Goal: Task Accomplishment & Management: Use online tool/utility

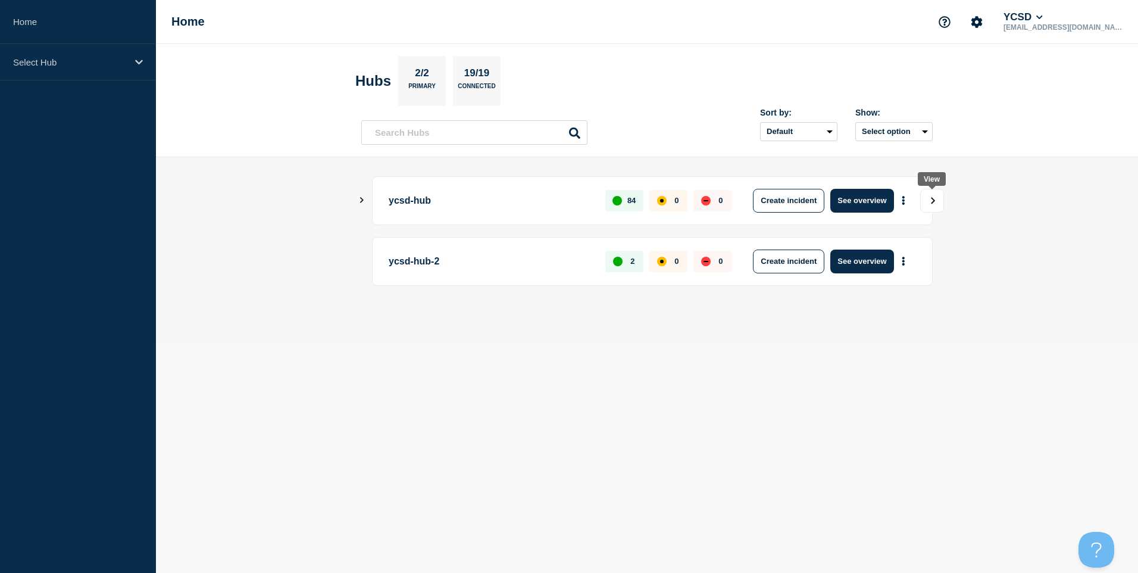
click at [925, 199] on button "View" at bounding box center [932, 201] width 24 height 24
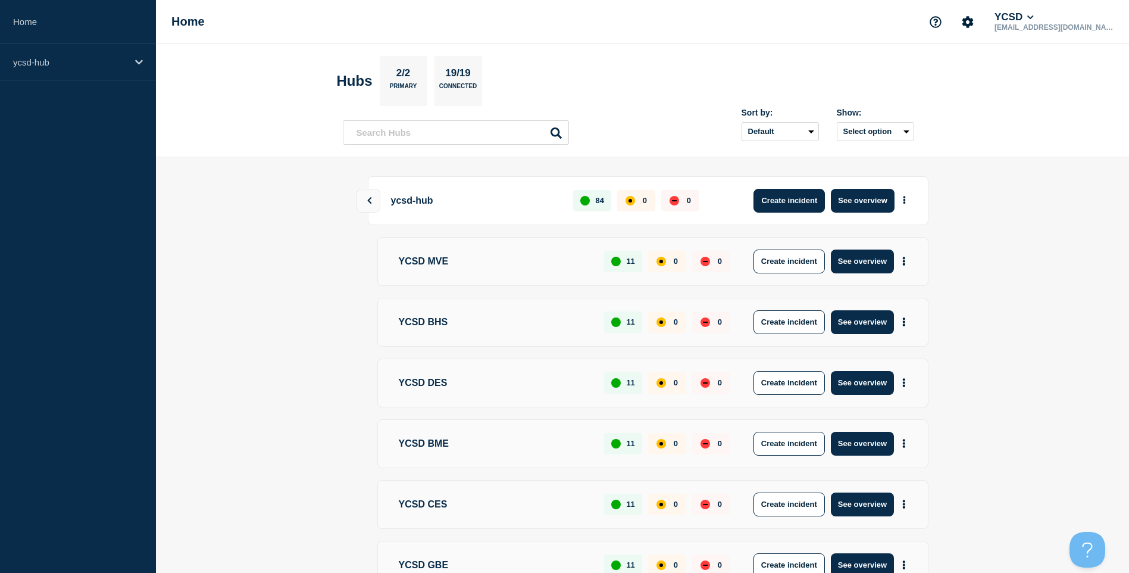
click at [805, 194] on button "Create incident" at bounding box center [789, 201] width 71 height 24
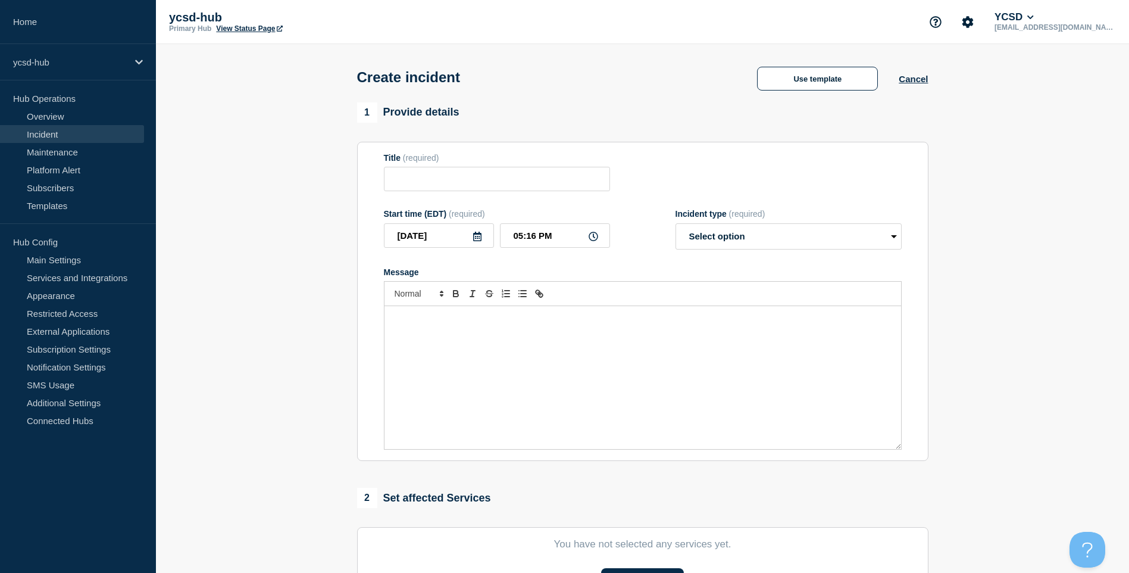
click at [447, 167] on div "Title (required)" at bounding box center [497, 172] width 226 height 39
click at [451, 184] on input "Title" at bounding box center [497, 179] width 226 height 24
type input "Bus Route Reporting site down"
click at [841, 241] on select "Select option Investigating Identified Monitoring" at bounding box center [789, 236] width 226 height 26
select select "identified"
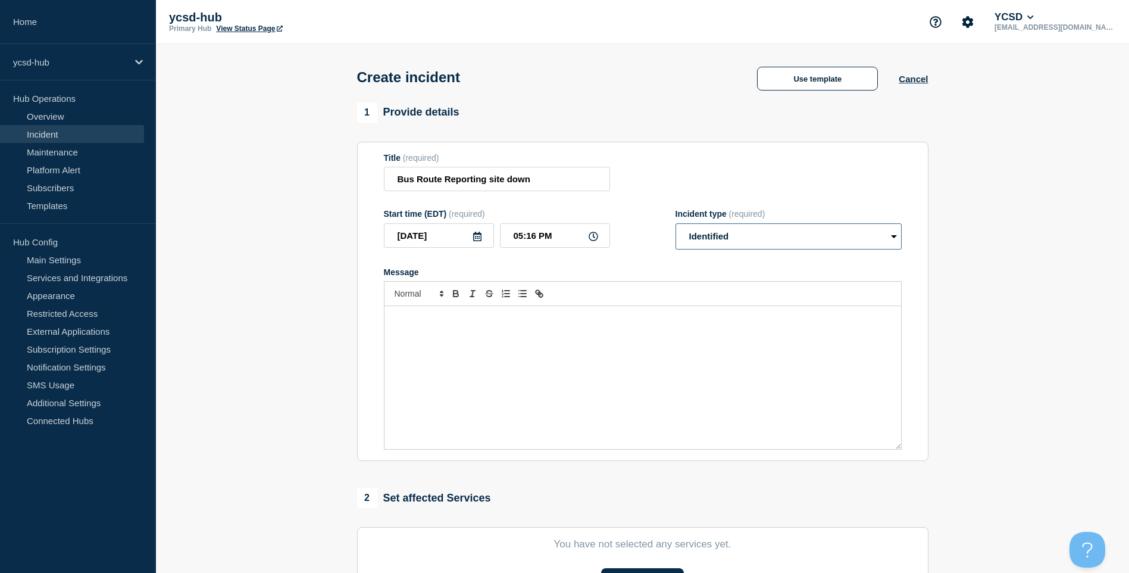
click at [676, 226] on select "Select option Investigating Identified Monitoring" at bounding box center [789, 236] width 226 height 26
click at [597, 374] on div "Message" at bounding box center [643, 377] width 517 height 143
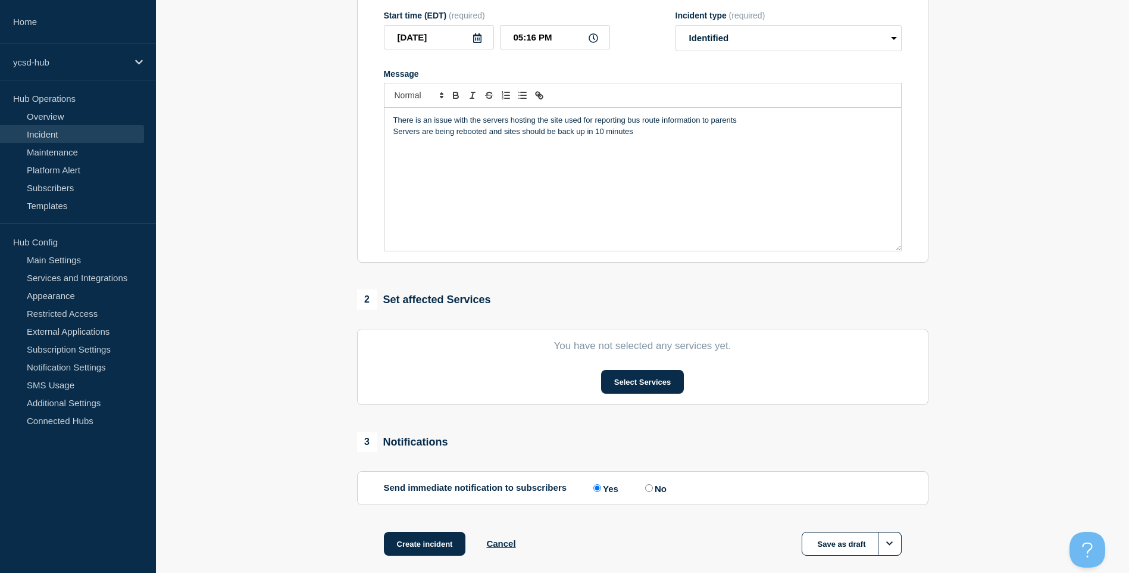
scroll to position [261, 0]
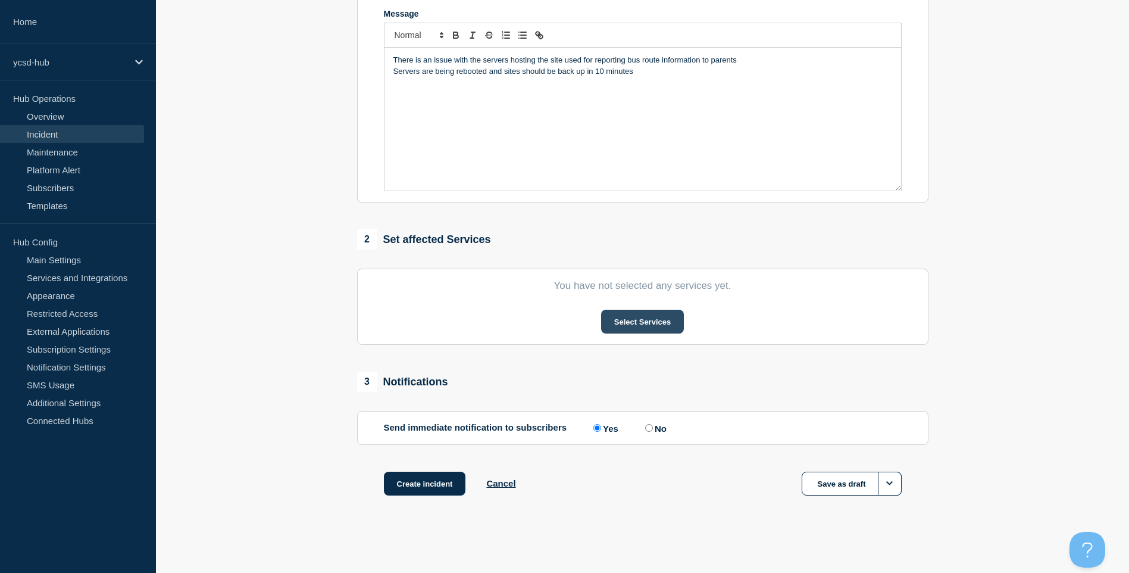
click at [649, 332] on button "Select Services" at bounding box center [642, 322] width 83 height 24
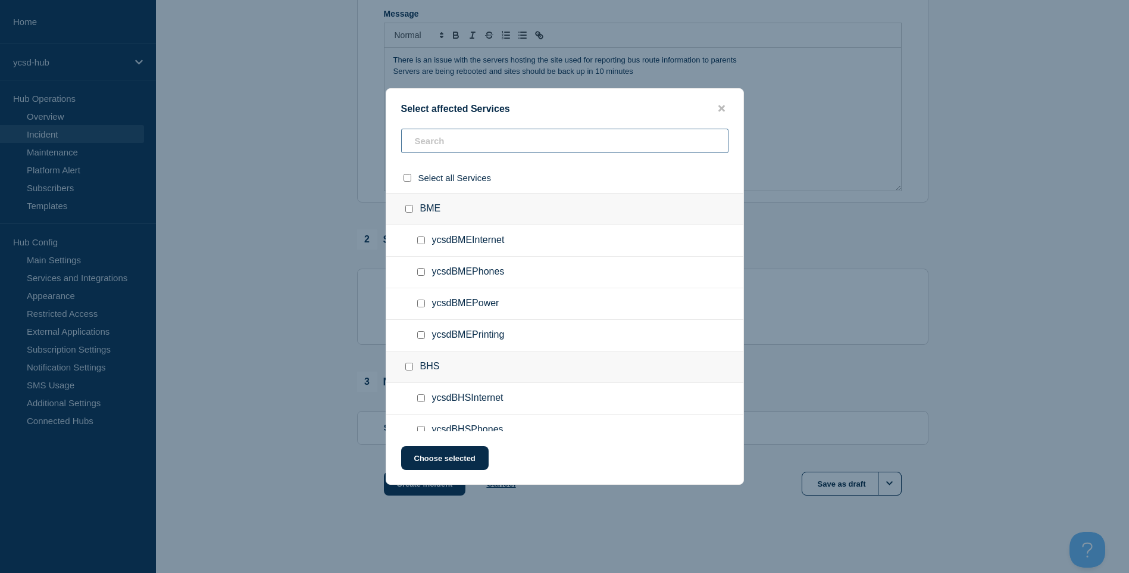
click at [446, 148] on input "text" at bounding box center [564, 141] width 327 height 24
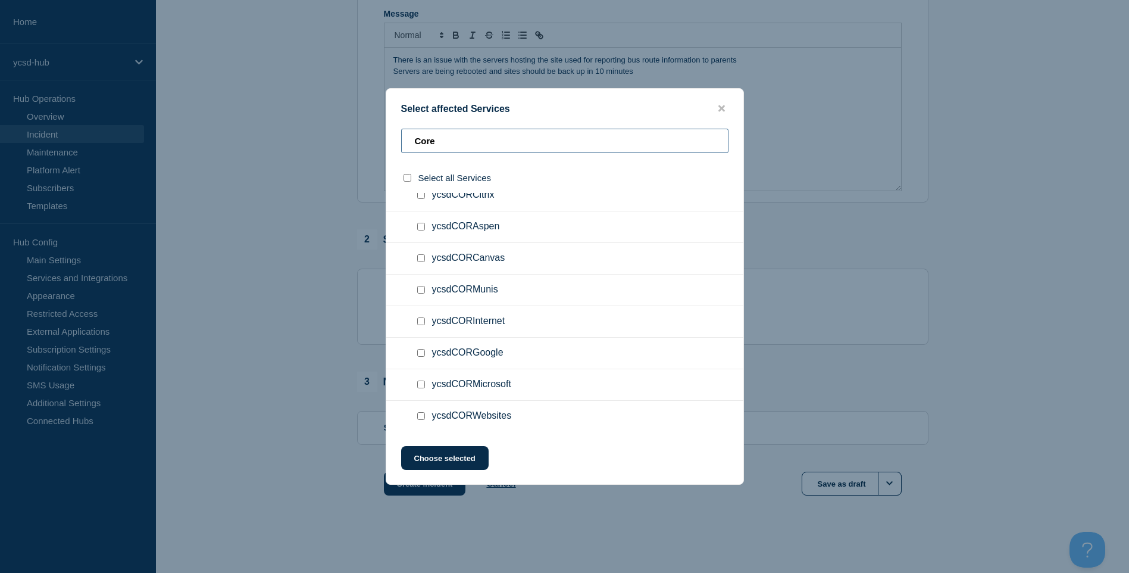
scroll to position [110, 0]
type input "Core"
click at [419, 424] on ul "ycsdCORWebsites" at bounding box center [564, 415] width 357 height 32
click at [420, 419] on input "ycsdCORWebsites checkbox" at bounding box center [421, 415] width 8 height 8
checkbox input "true"
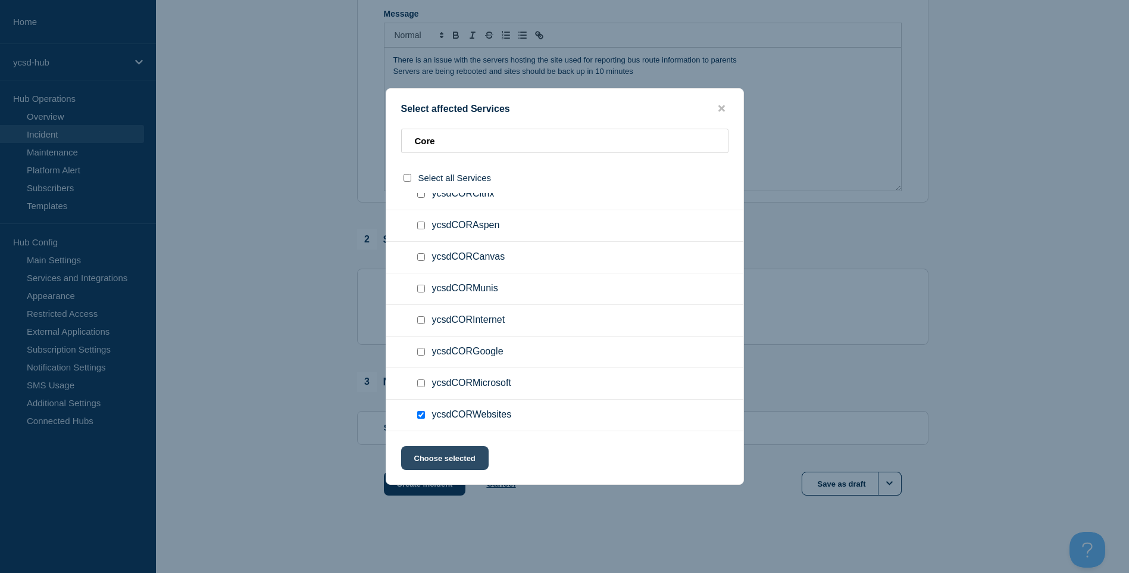
click at [466, 455] on button "Choose selected" at bounding box center [445, 458] width 88 height 24
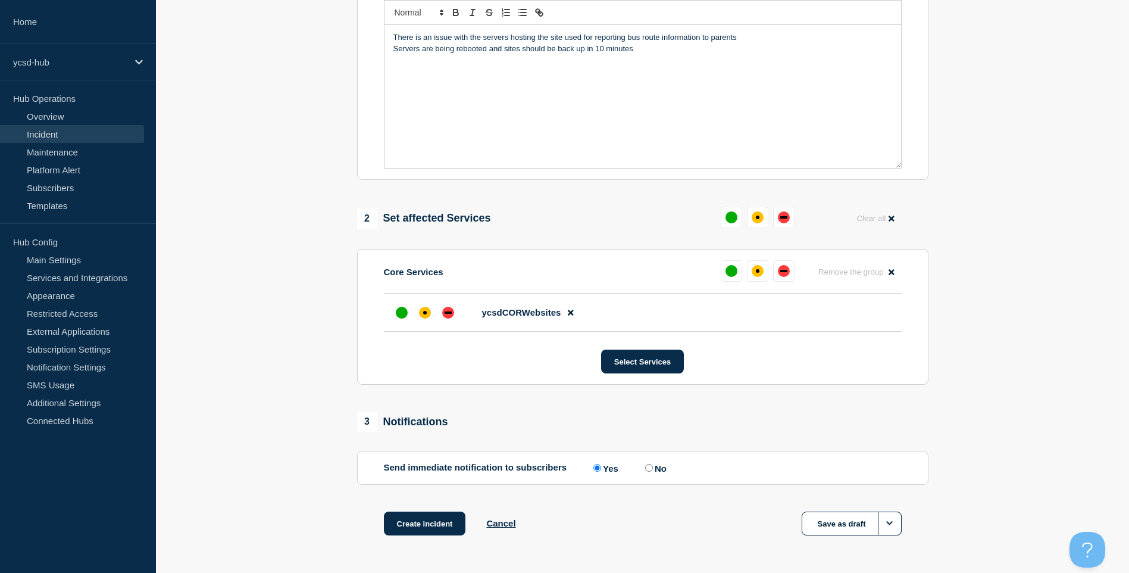
scroll to position [324, 0]
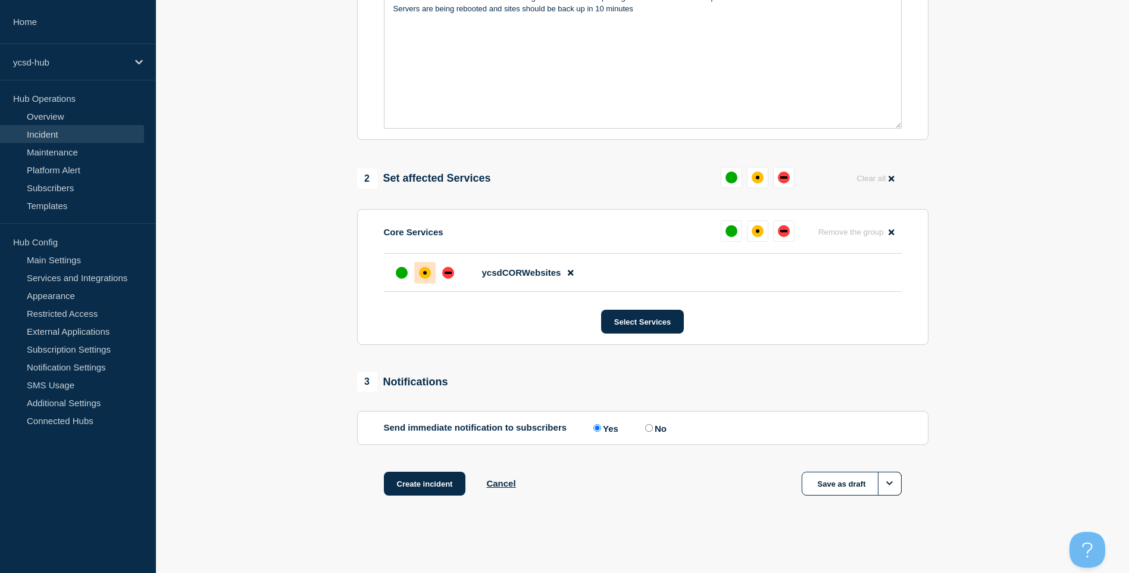
click at [429, 270] on div "affected" at bounding box center [425, 273] width 12 height 12
click at [426, 488] on button "Create incident" at bounding box center [425, 483] width 82 height 24
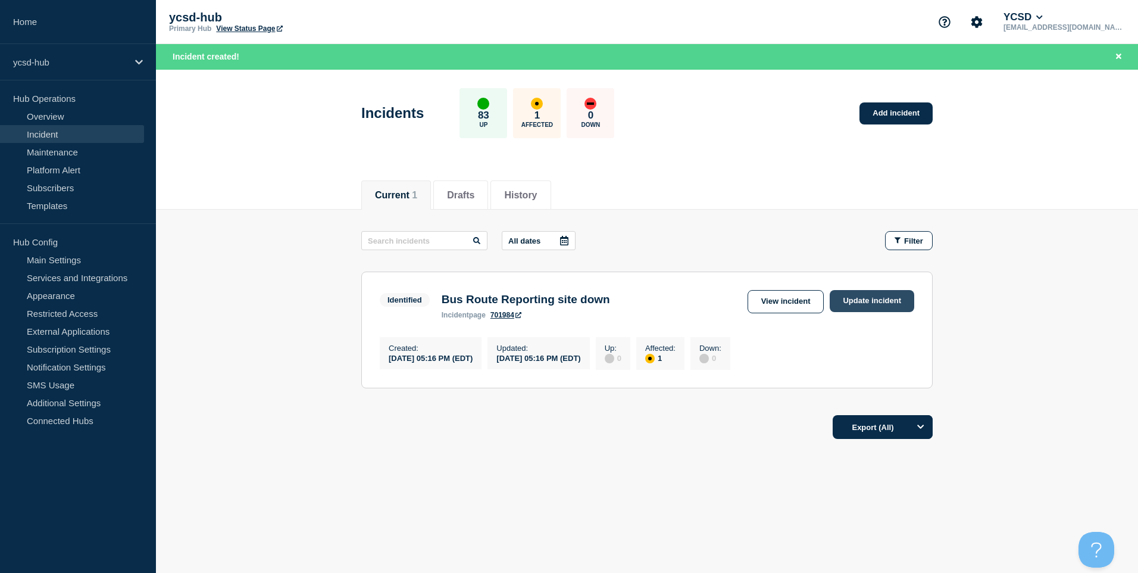
click at [886, 304] on link "Update incident" at bounding box center [872, 301] width 85 height 22
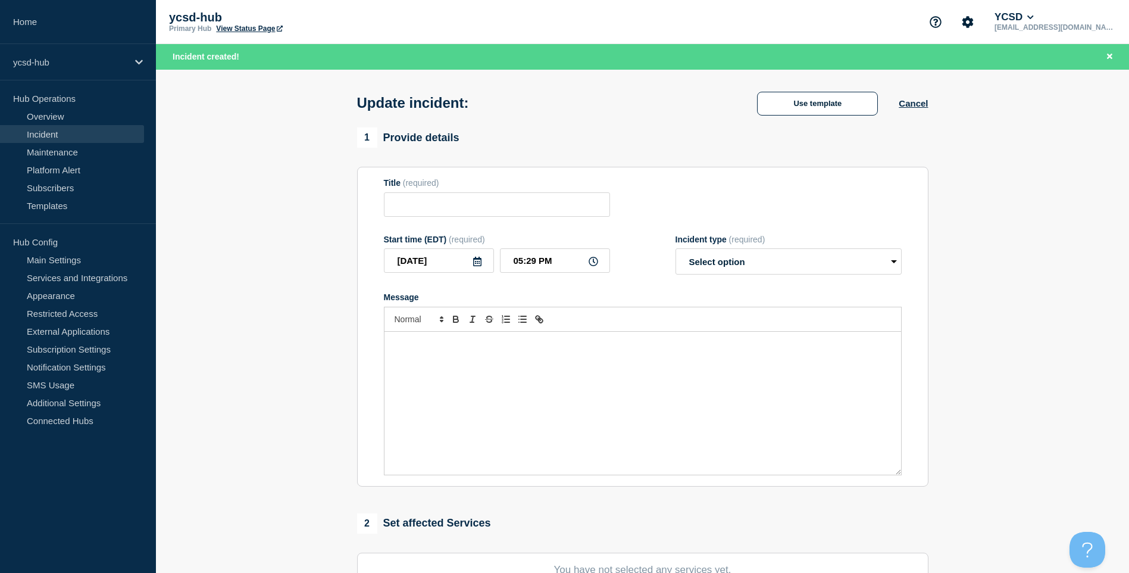
type input "Bus Route Reporting site down"
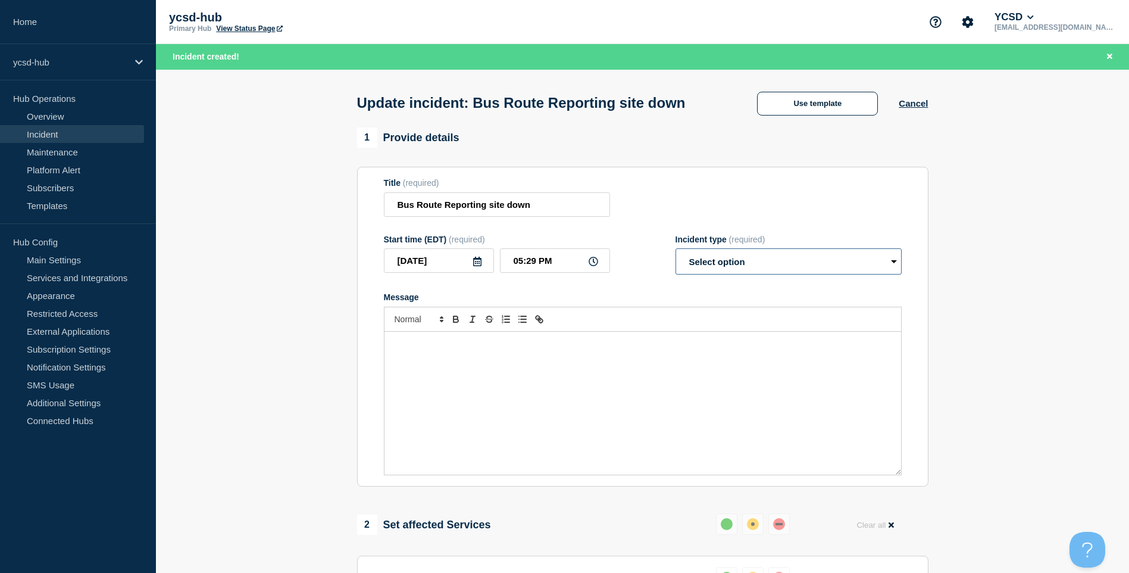
click at [777, 252] on select "Select option Investigating Identified Monitoring Resolved" at bounding box center [789, 261] width 226 height 26
select select "monitoring"
click at [676, 251] on select "Select option Investigating Identified Monitoring Resolved" at bounding box center [789, 261] width 226 height 26
click at [642, 363] on div "Message" at bounding box center [643, 403] width 517 height 143
click at [545, 355] on div "Waiting to hear if issue persists" at bounding box center [643, 403] width 517 height 143
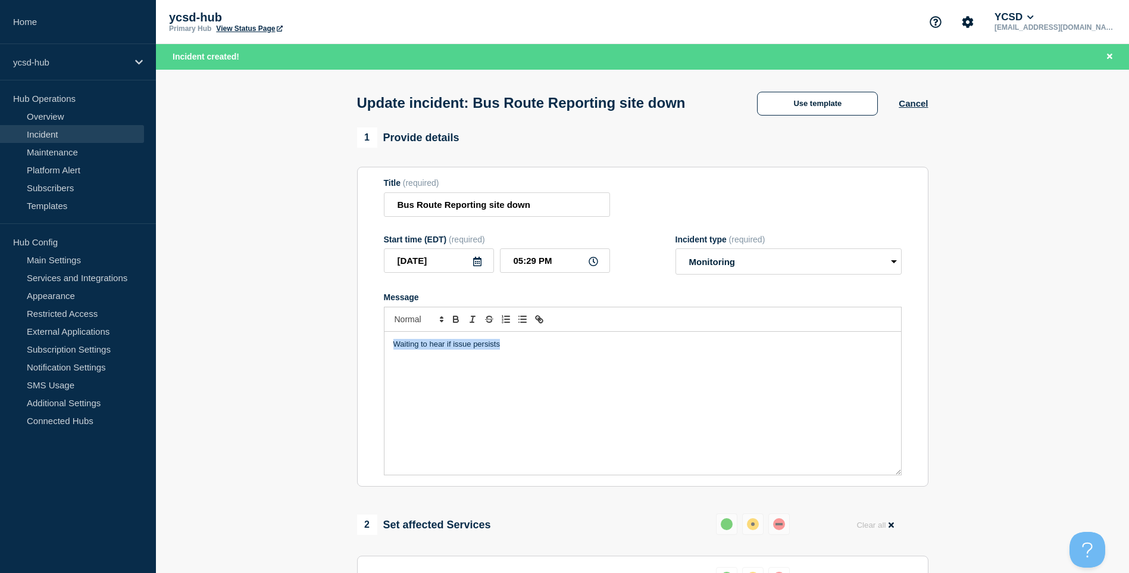
drag, startPoint x: 546, startPoint y: 352, endPoint x: 342, endPoint y: 335, distance: 204.3
click at [342, 335] on section "1 Provide details Title (required) Bus Route Reporting site down Start time (ED…" at bounding box center [642, 547] width 973 height 841
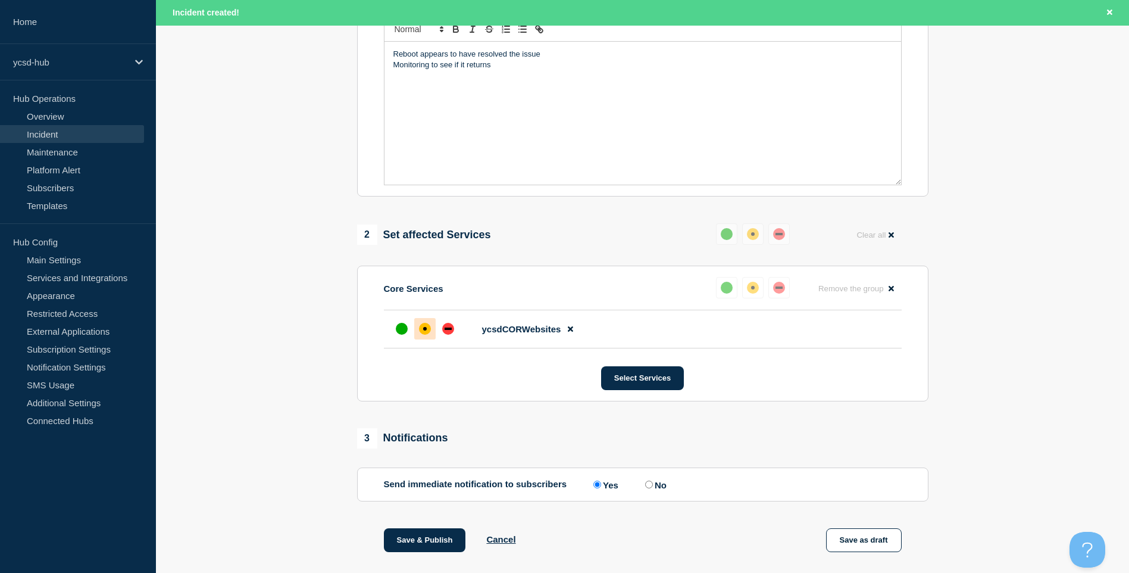
scroll to position [417, 0]
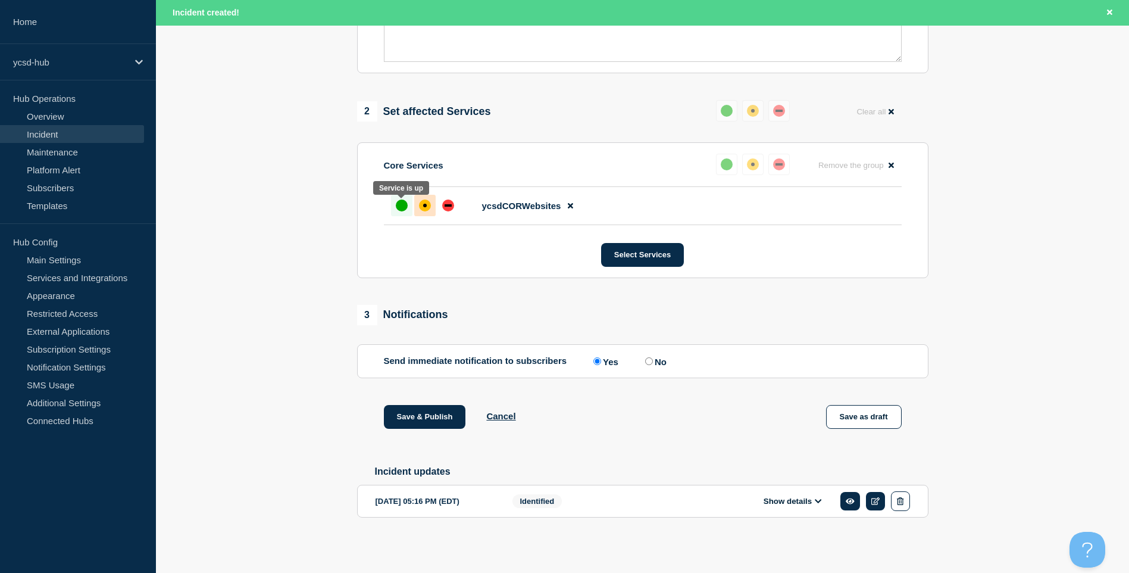
click at [405, 205] on div "up" at bounding box center [402, 205] width 12 height 12
click at [447, 420] on button "Save & Publish" at bounding box center [425, 417] width 82 height 24
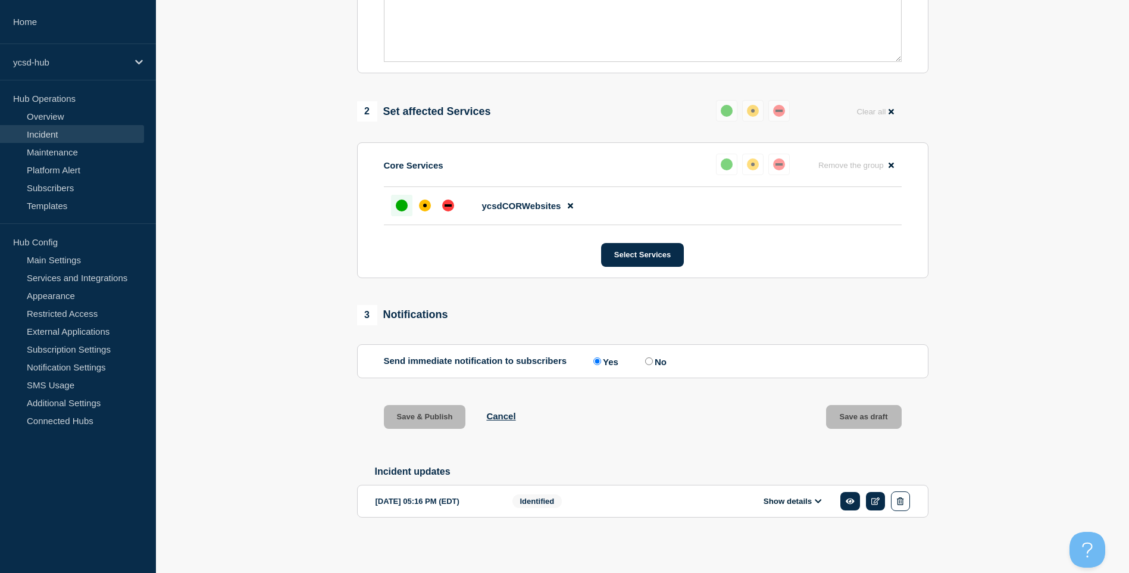
scroll to position [391, 0]
